Goal: Find specific page/section: Find specific page/section

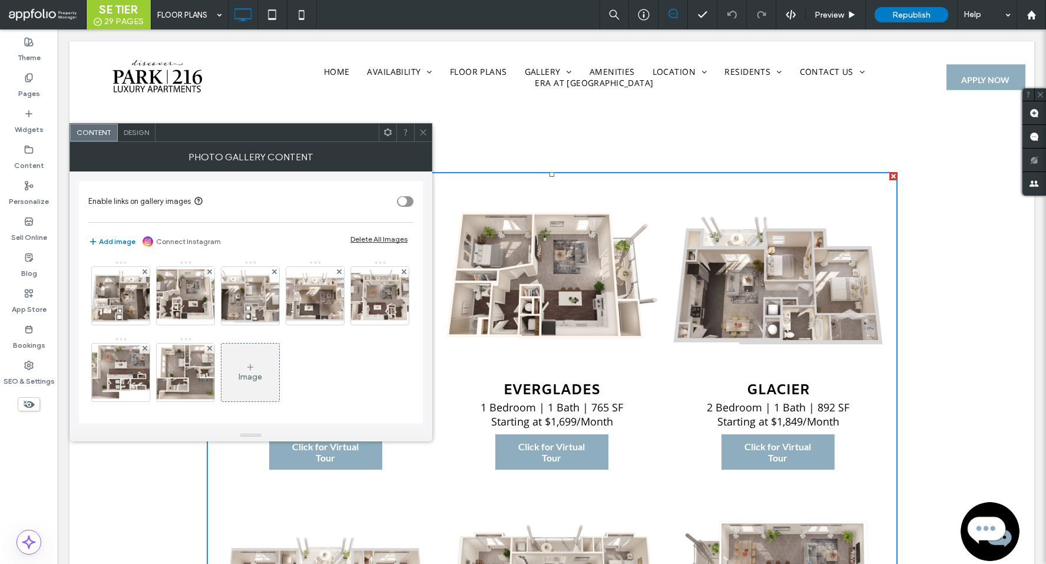
click at [424, 128] on icon at bounding box center [423, 132] width 9 height 9
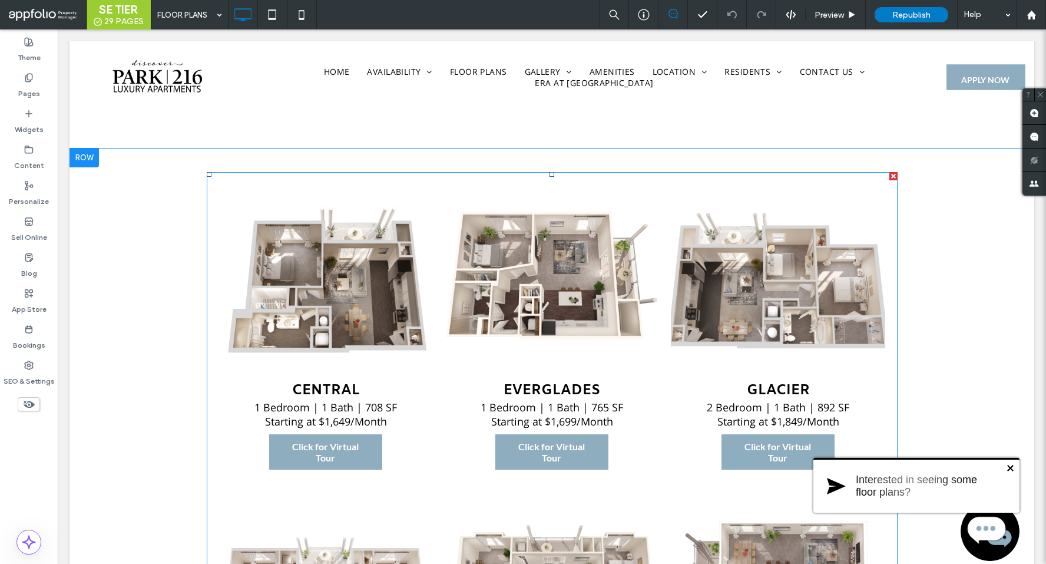
click at [669, 322] on li "GLACIER 2 Bedroom | 1 Bath | 892 SF Starting at $1,849/Month Click for Virtual …" at bounding box center [778, 334] width 226 height 312
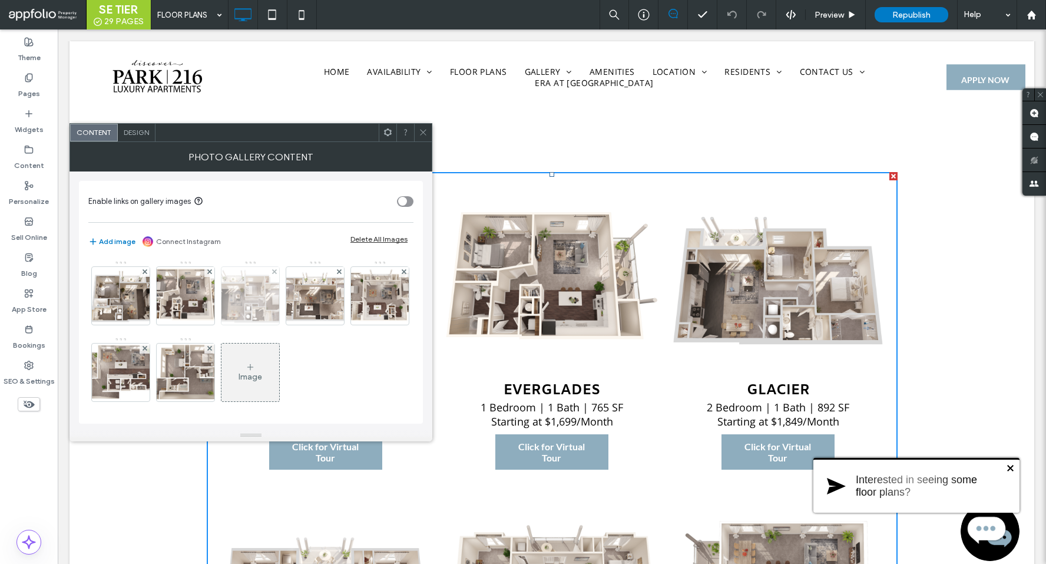
click at [255, 299] on img at bounding box center [250, 296] width 89 height 58
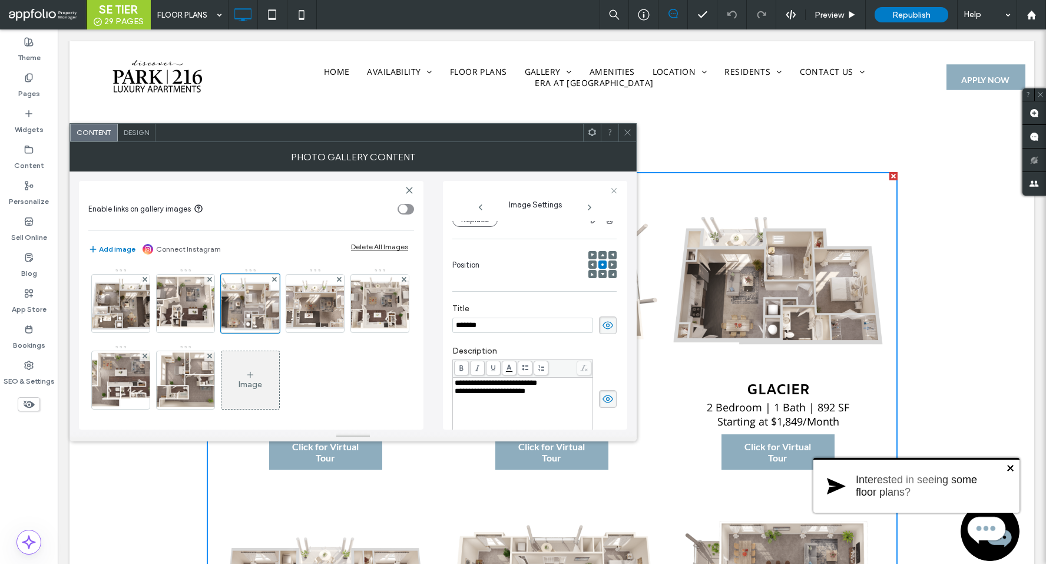
click at [625, 132] on icon at bounding box center [627, 132] width 9 height 9
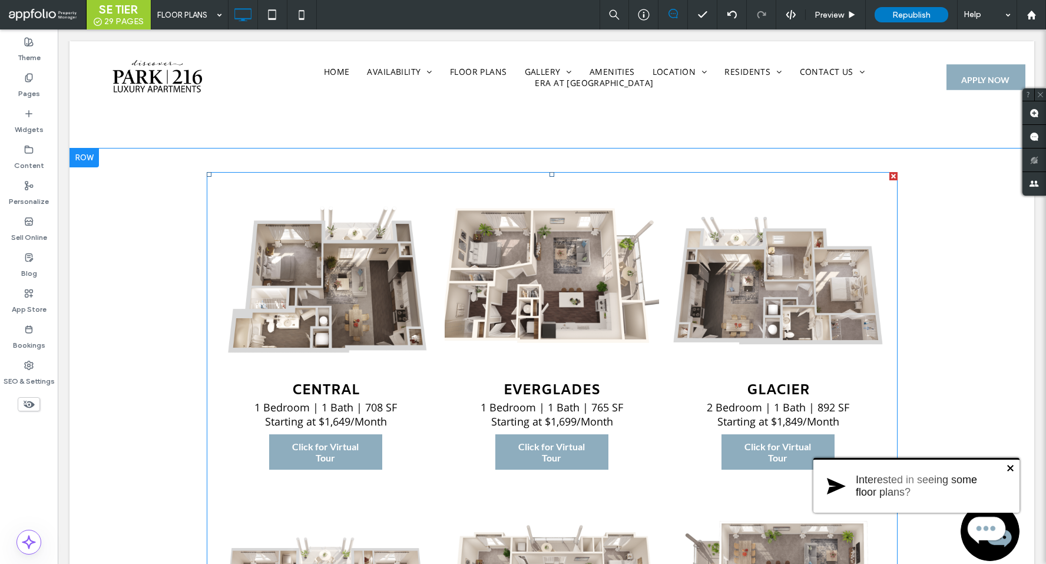
click at [641, 288] on link at bounding box center [551, 278] width 227 height 200
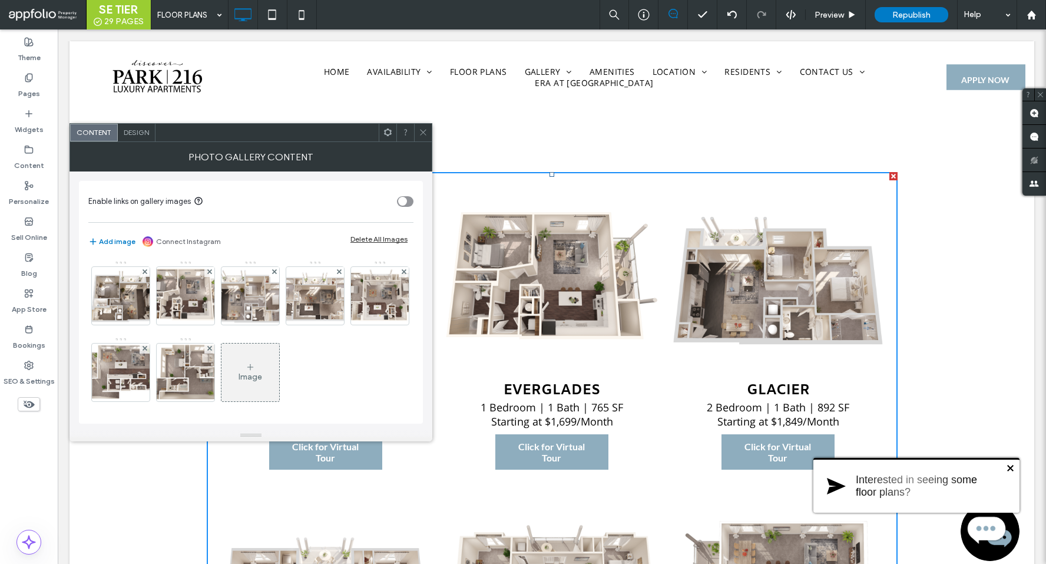
click at [425, 138] on span at bounding box center [423, 133] width 9 height 18
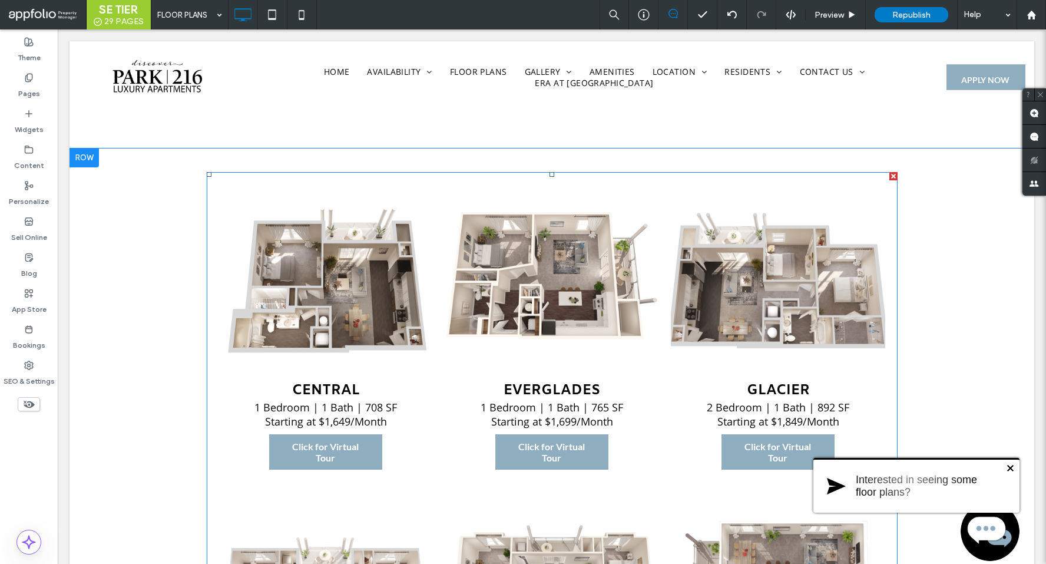
click at [677, 360] on link at bounding box center [777, 278] width 227 height 200
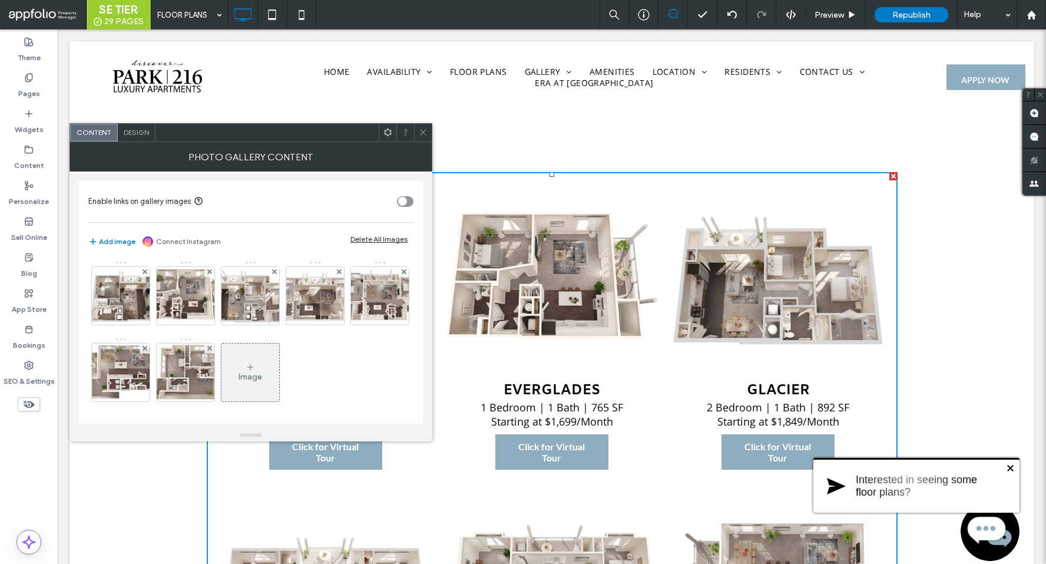
click at [424, 128] on icon at bounding box center [423, 132] width 9 height 9
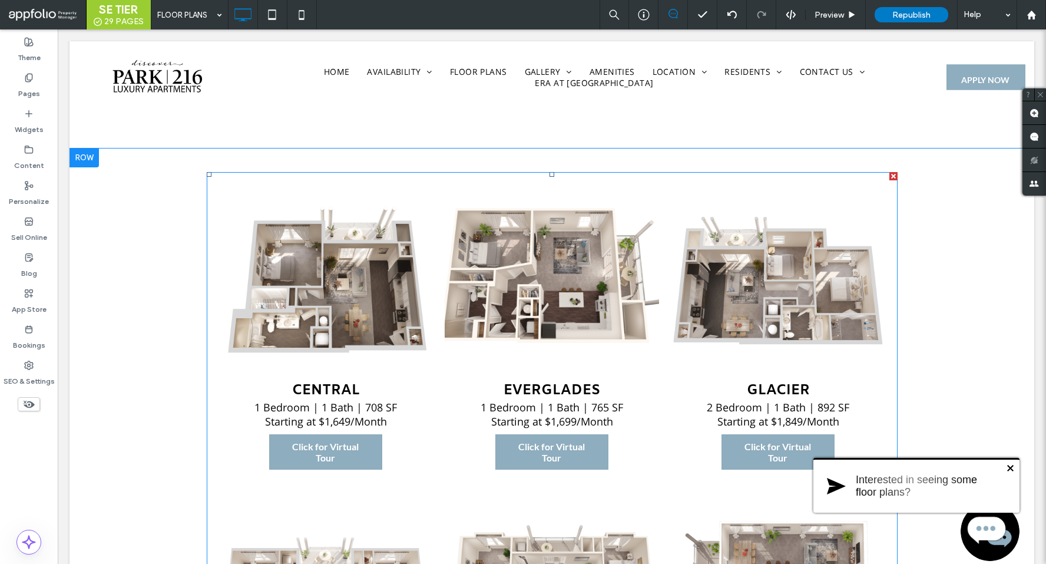
click at [603, 287] on link at bounding box center [551, 278] width 227 height 200
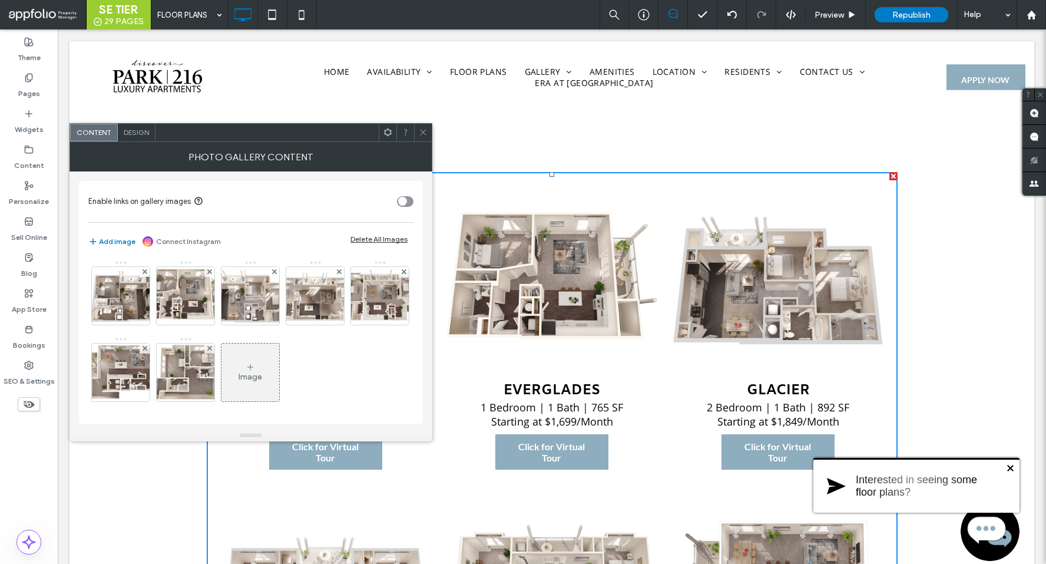
click at [428, 126] on div at bounding box center [423, 133] width 18 height 18
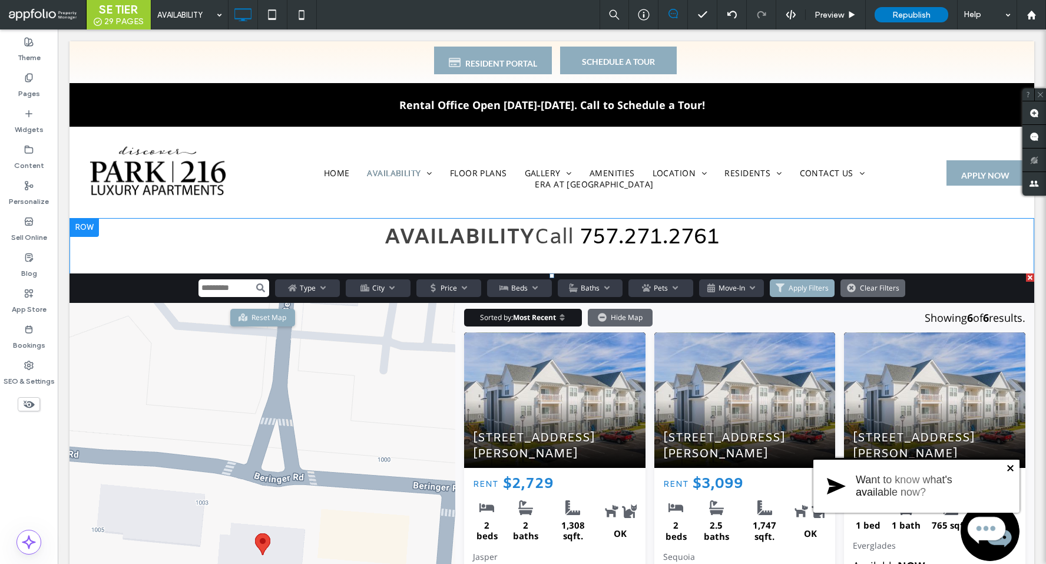
click at [609, 366] on span at bounding box center [551, 540] width 965 height 534
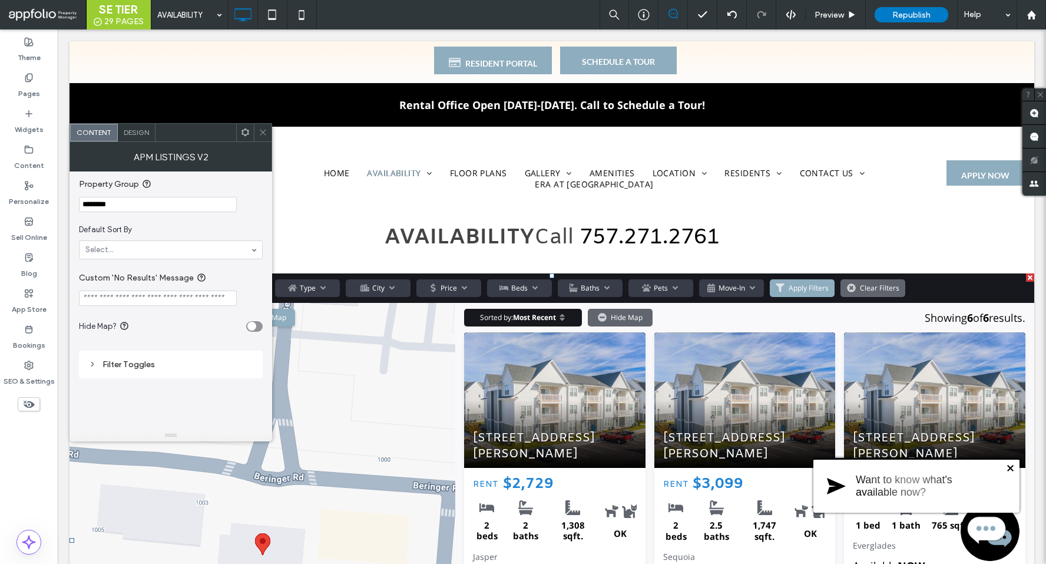
click at [266, 133] on icon at bounding box center [263, 132] width 9 height 9
